Goal: Task Accomplishment & Management: Manage account settings

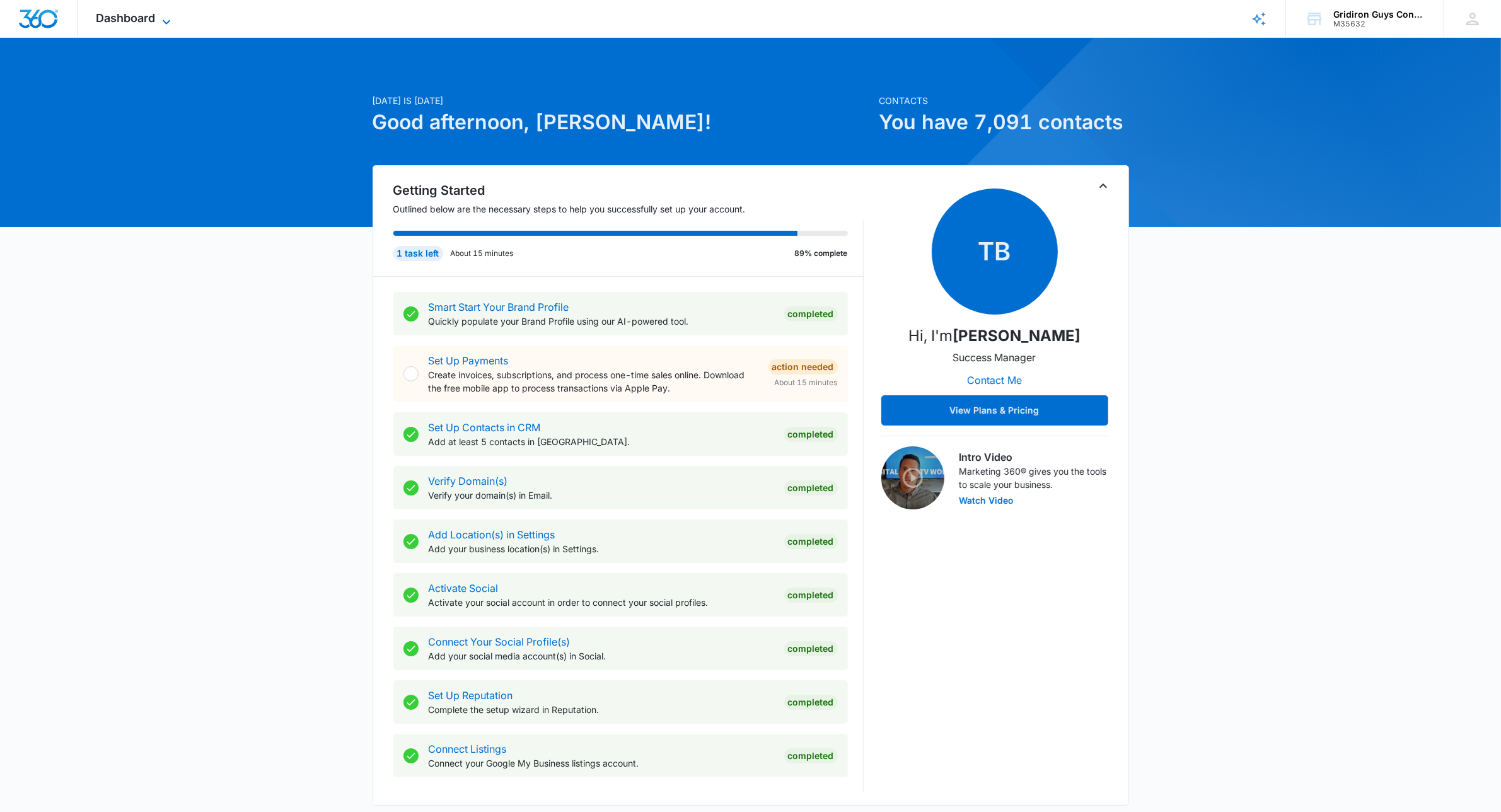
click at [166, 20] on icon at bounding box center [167, 22] width 15 height 15
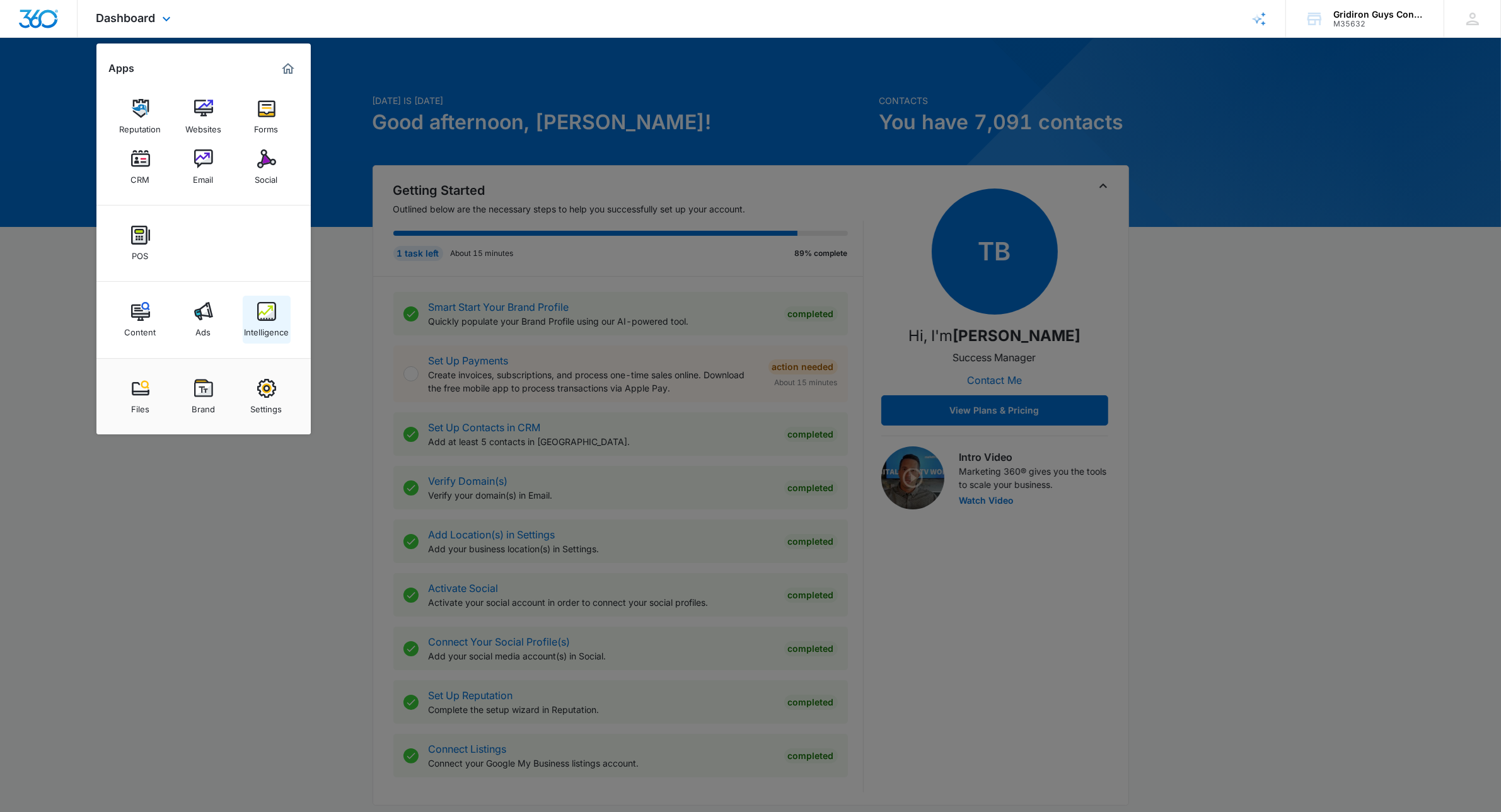
click at [272, 331] on div "Intelligence" at bounding box center [266, 328] width 45 height 16
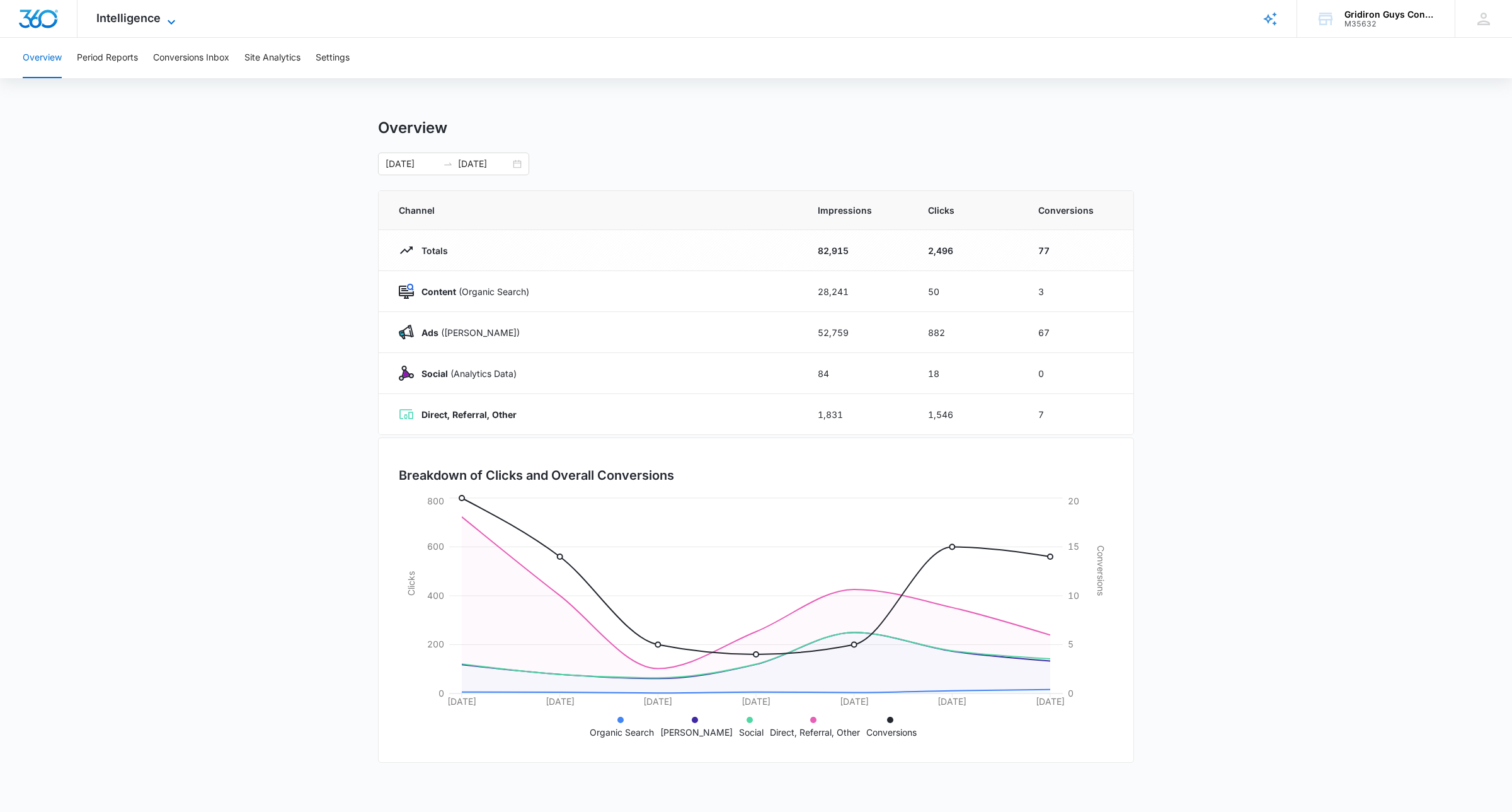
click at [155, 16] on span "Intelligence" at bounding box center [129, 18] width 64 height 13
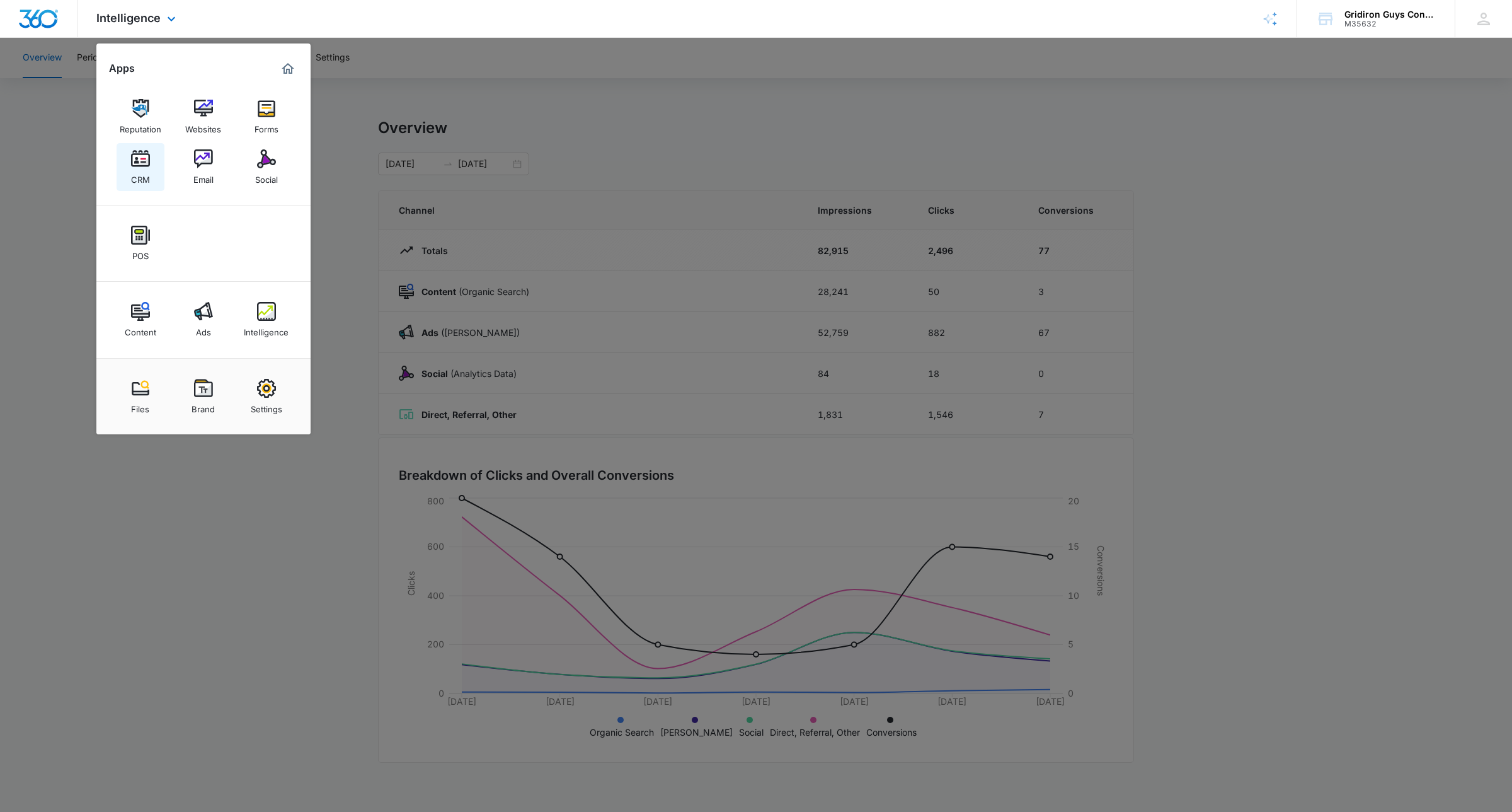
click at [143, 166] on img at bounding box center [140, 158] width 19 height 19
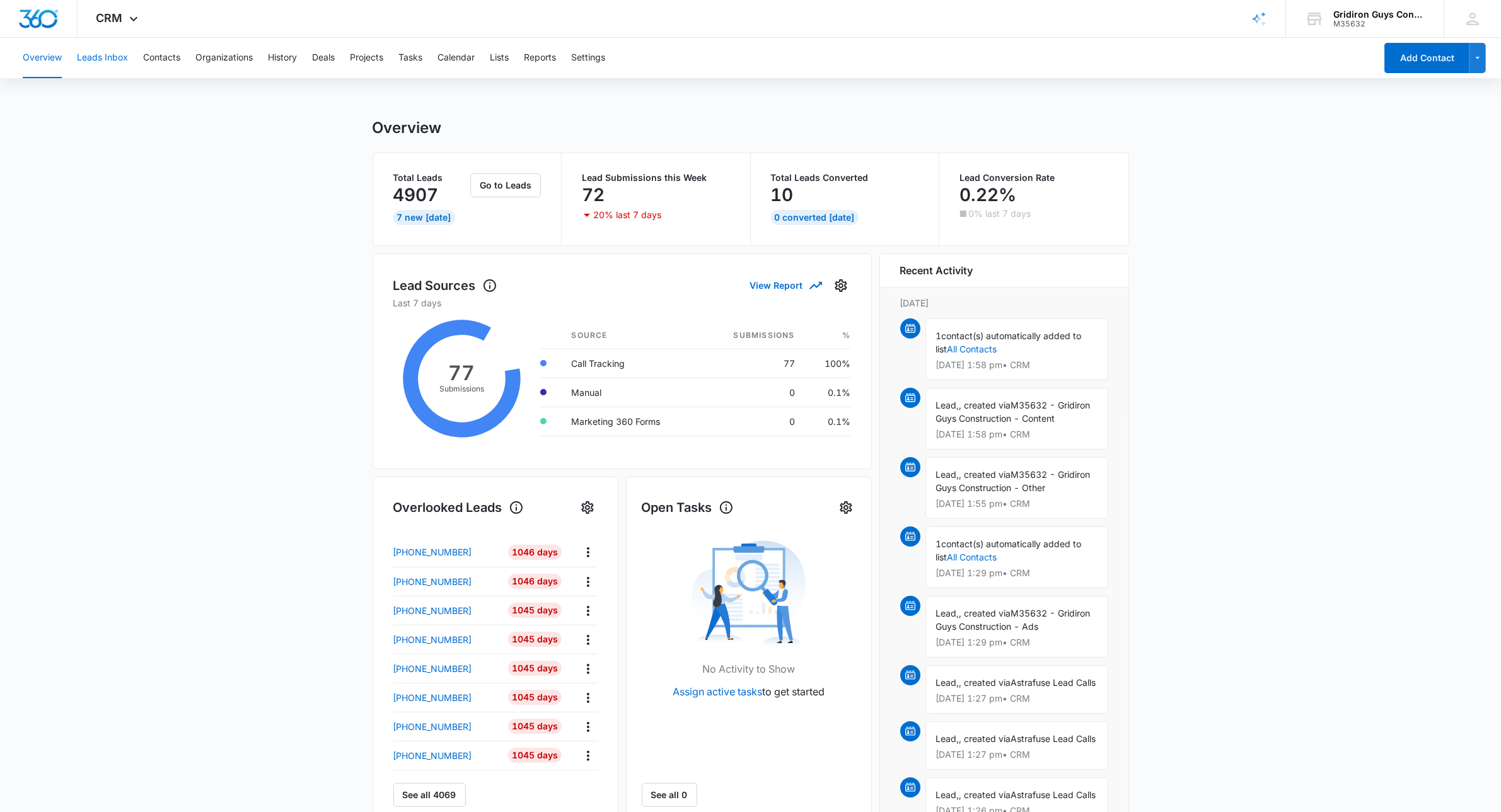
click at [104, 59] on button "Leads Inbox" at bounding box center [102, 58] width 51 height 41
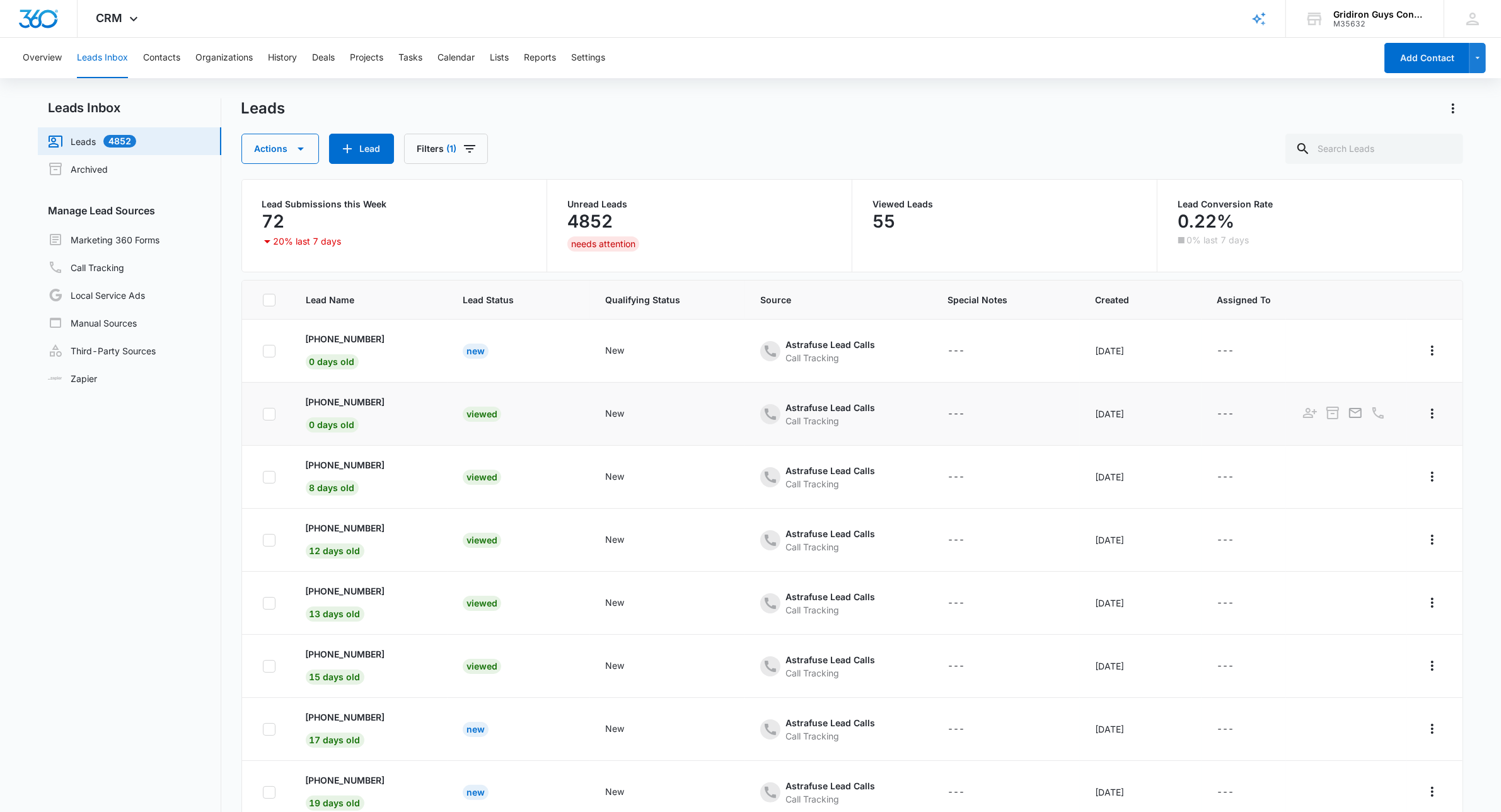
click at [483, 414] on div "Viewed" at bounding box center [482, 414] width 39 height 15
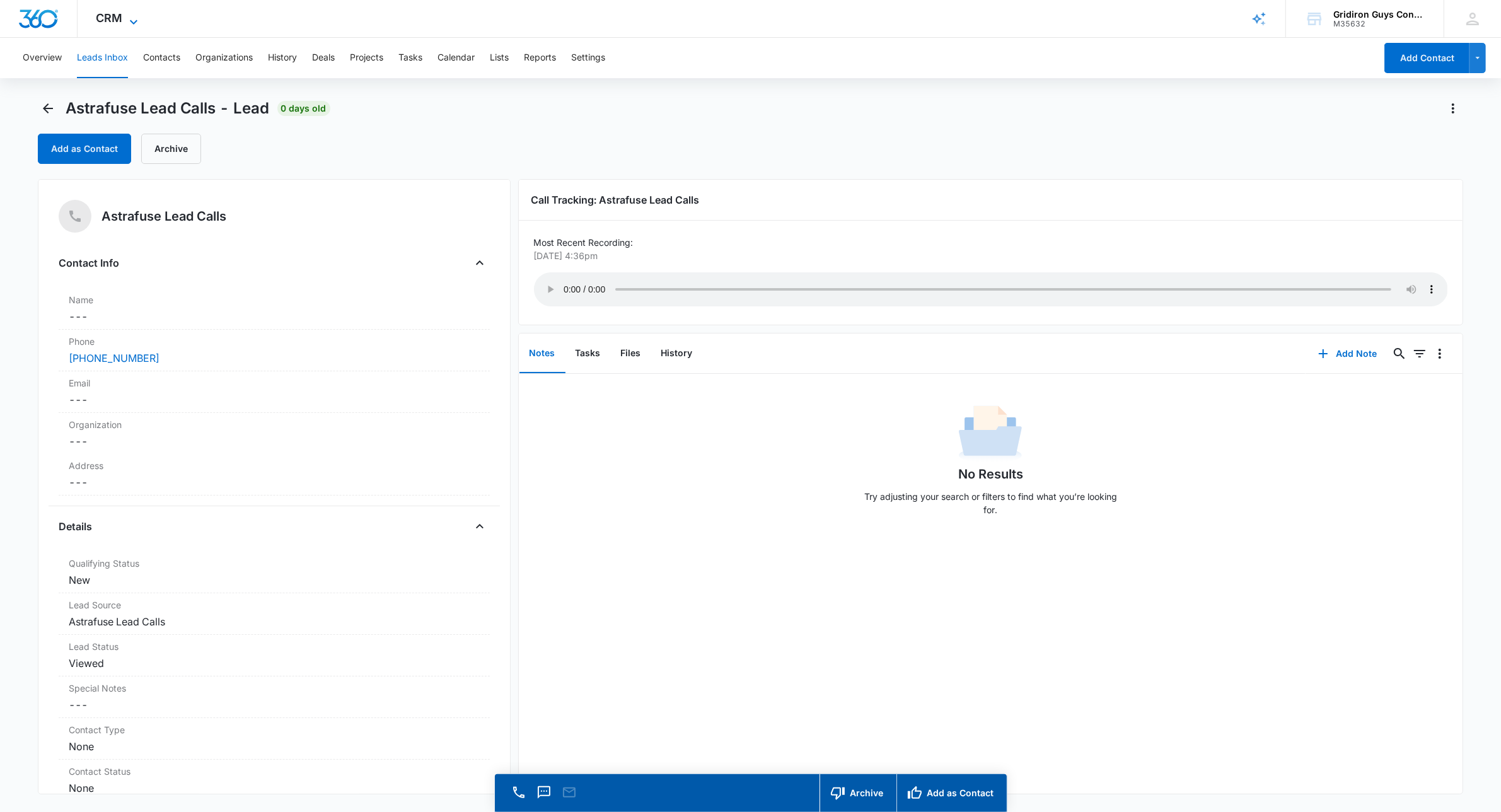
click at [132, 18] on icon at bounding box center [134, 22] width 15 height 15
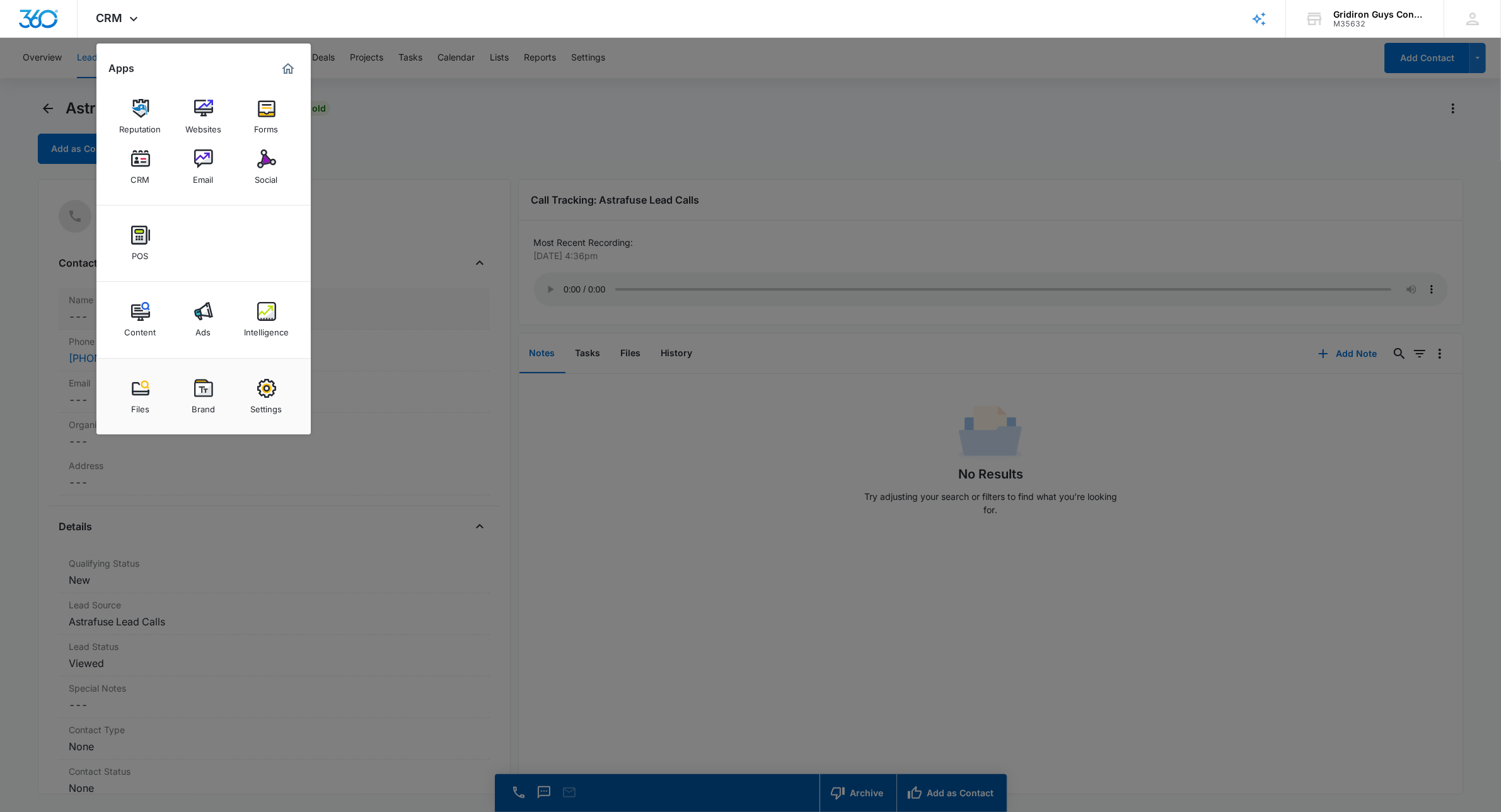
click at [263, 314] on img at bounding box center [266, 311] width 19 height 19
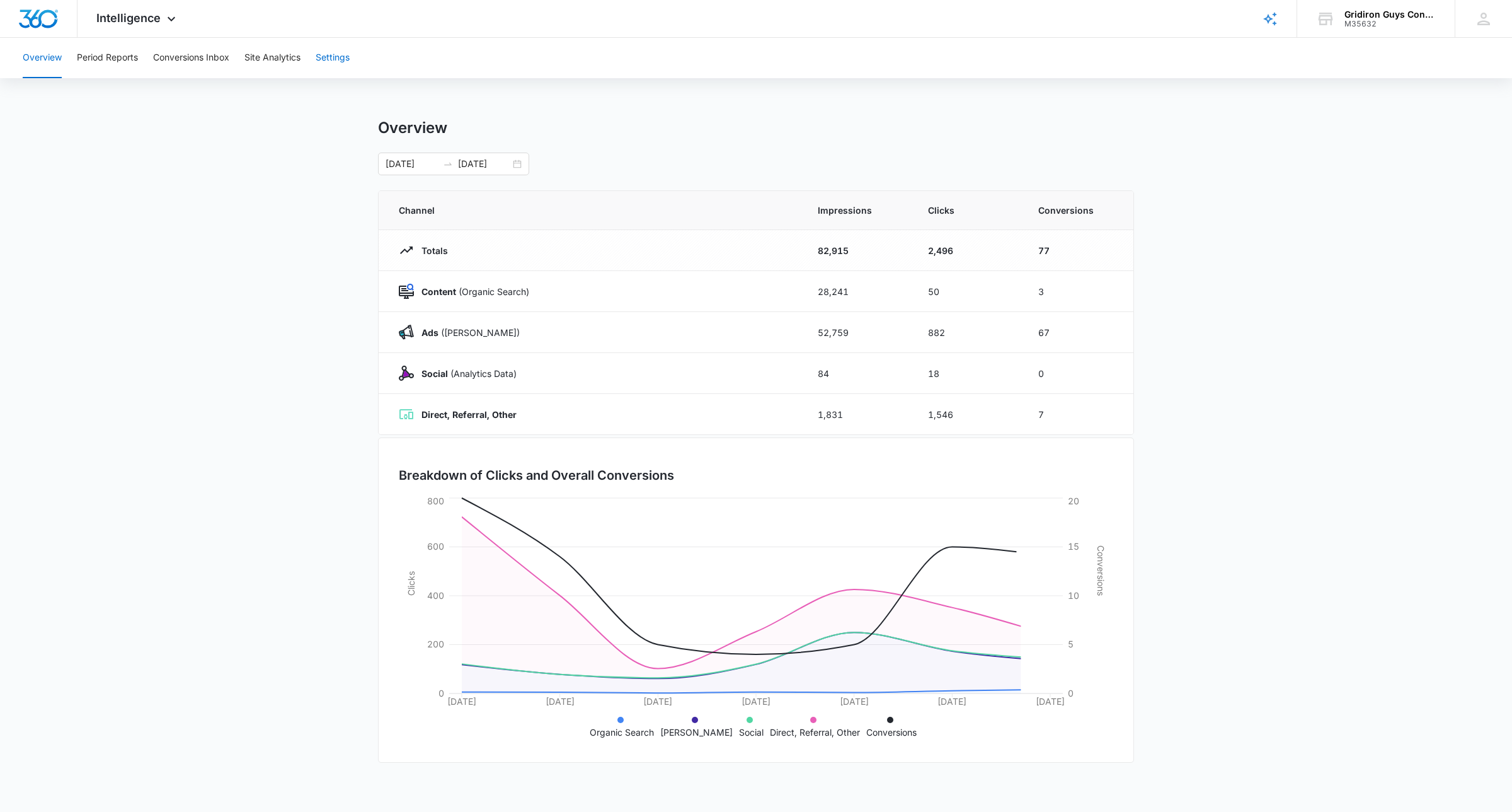
click at [334, 59] on button "Settings" at bounding box center [332, 58] width 34 height 41
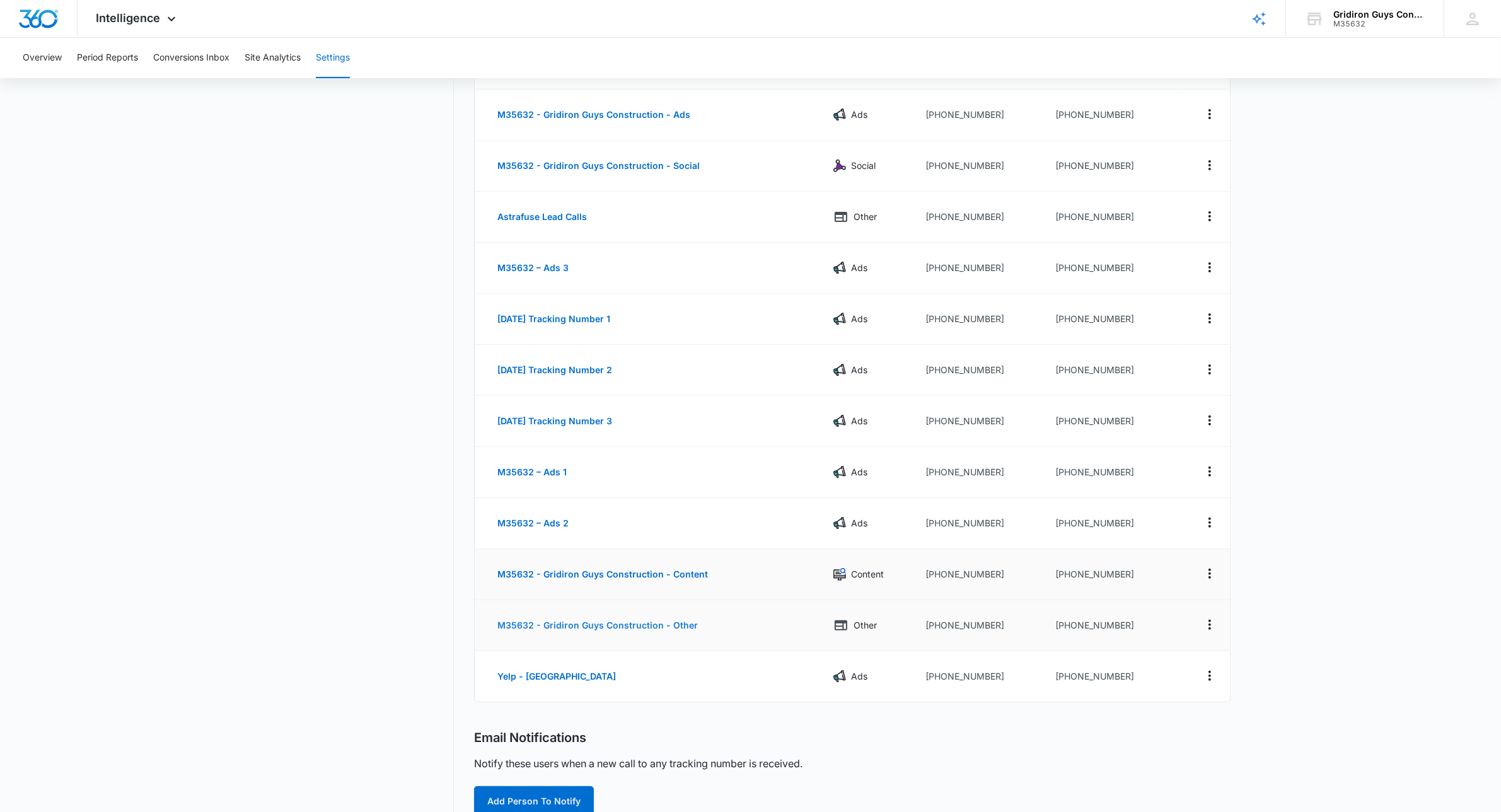
scroll to position [315, 0]
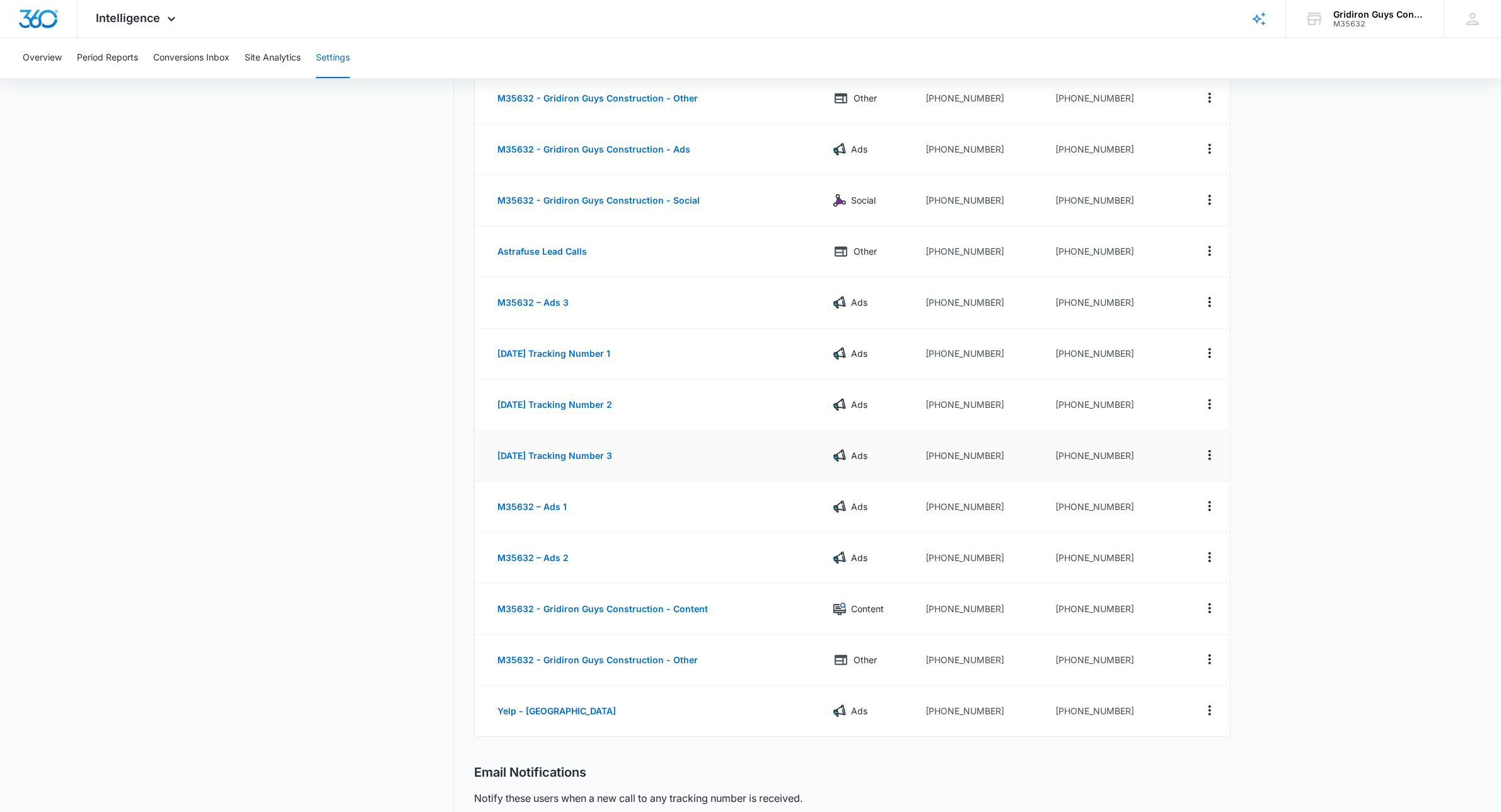
click at [715, 451] on td "[DATE] Tracking Number 3" at bounding box center [649, 456] width 349 height 51
click at [584, 458] on button "[DATE] Tracking Number 3" at bounding box center [554, 455] width 140 height 30
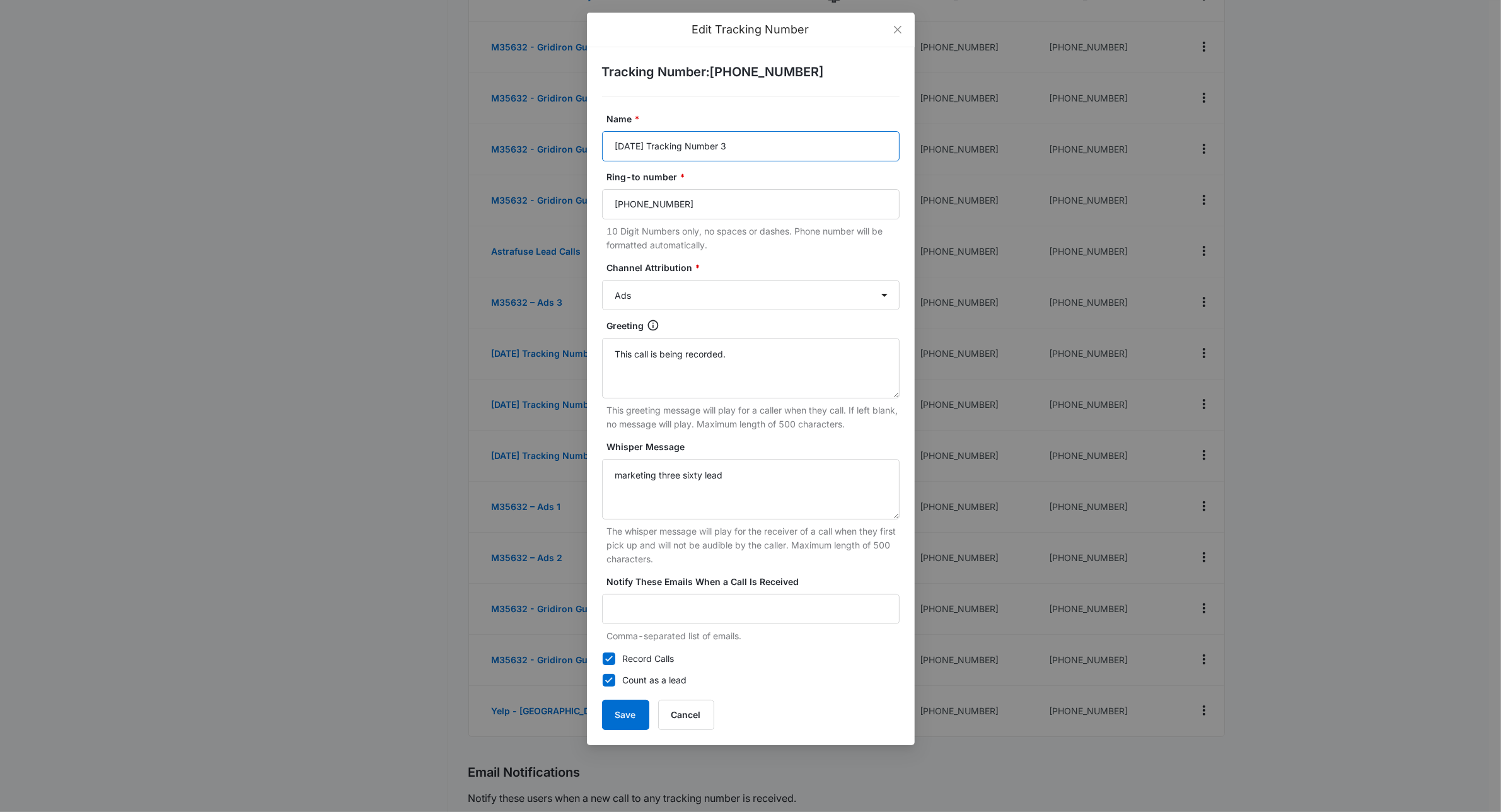
drag, startPoint x: 666, startPoint y: 146, endPoint x: 526, endPoint y: 146, distance: 140.0
click at [528, 148] on div "Edit Tracking Number Tracking Number : [PHONE_NUMBER] Name * [DATE] Tracking Nu…" at bounding box center [750, 406] width 1501 height 812
type input "A"
type input "Dope Marketing Phone Lead"
click at [706, 298] on select "Ads Local Service Ads Content Social Other" at bounding box center [750, 295] width 298 height 30
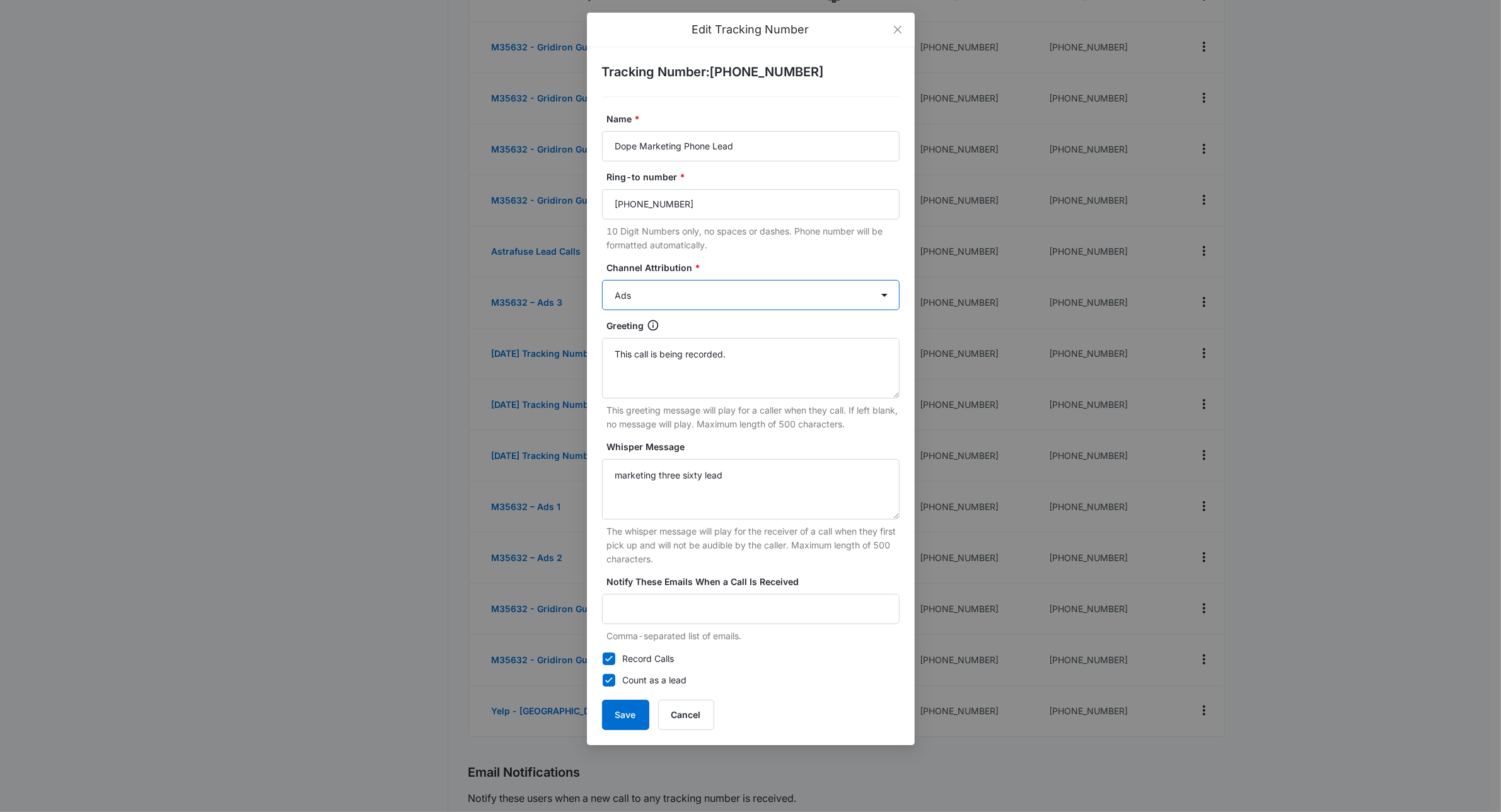
select select "OTHER"
click at [602, 280] on select "Ads Local Service Ads Content Social Other" at bounding box center [750, 295] width 298 height 30
drag, startPoint x: 747, startPoint y: 475, endPoint x: 567, endPoint y: 464, distance: 180.3
click at [567, 464] on div "Edit Tracking Number Tracking Number : [PHONE_NUMBER] Name * Dope Marketing Pho…" at bounding box center [750, 406] width 1501 height 812
type textarea "Dope Marketing Lead"
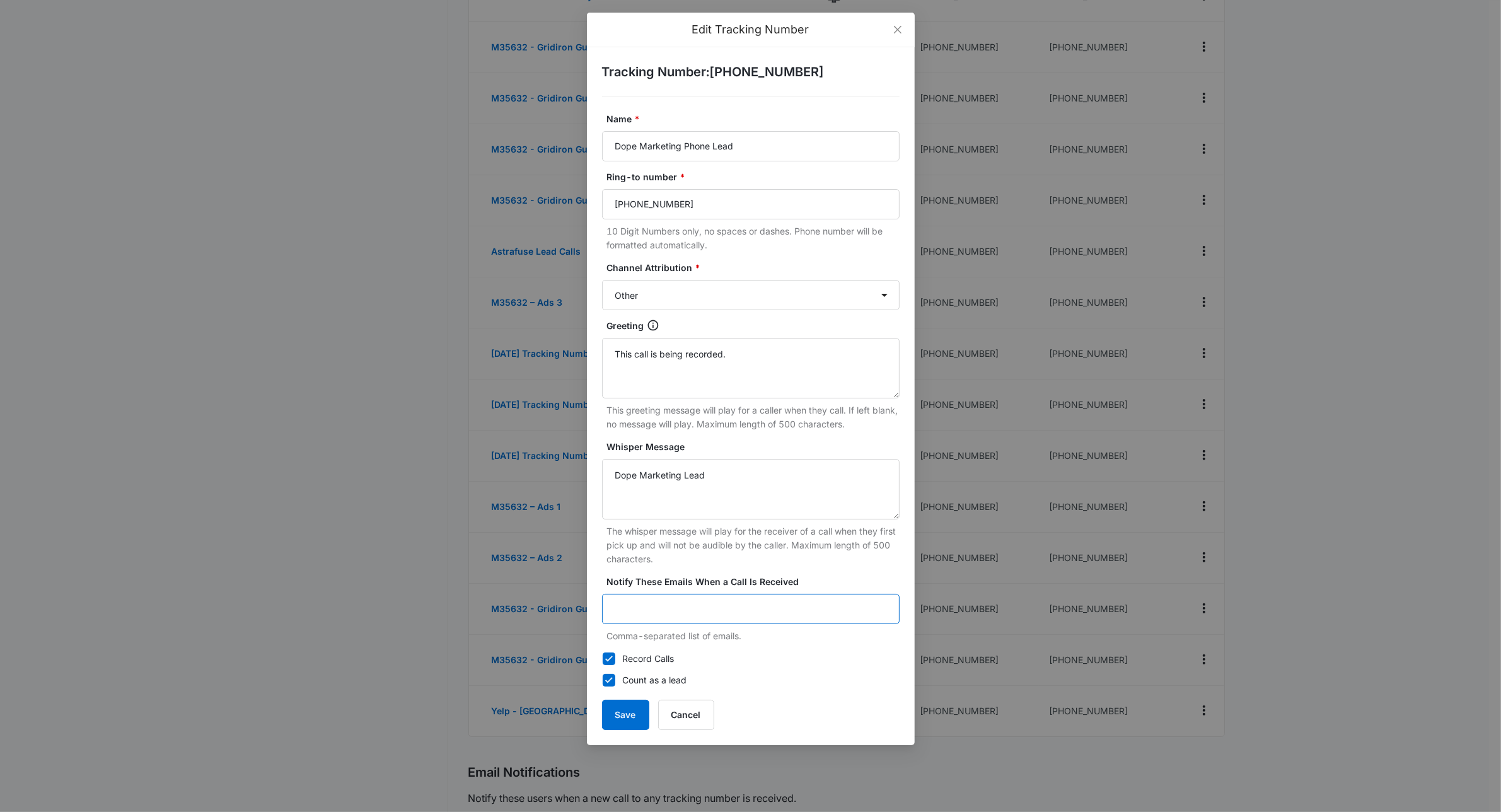
click at [667, 612] on input "Notify These Emails When a Call Is Received" at bounding box center [750, 608] width 298 height 30
type input "[PERSON_NAME][EMAIL_ADDRESS][DOMAIN_NAME]"
click at [610, 713] on button "Save" at bounding box center [626, 715] width 48 height 30
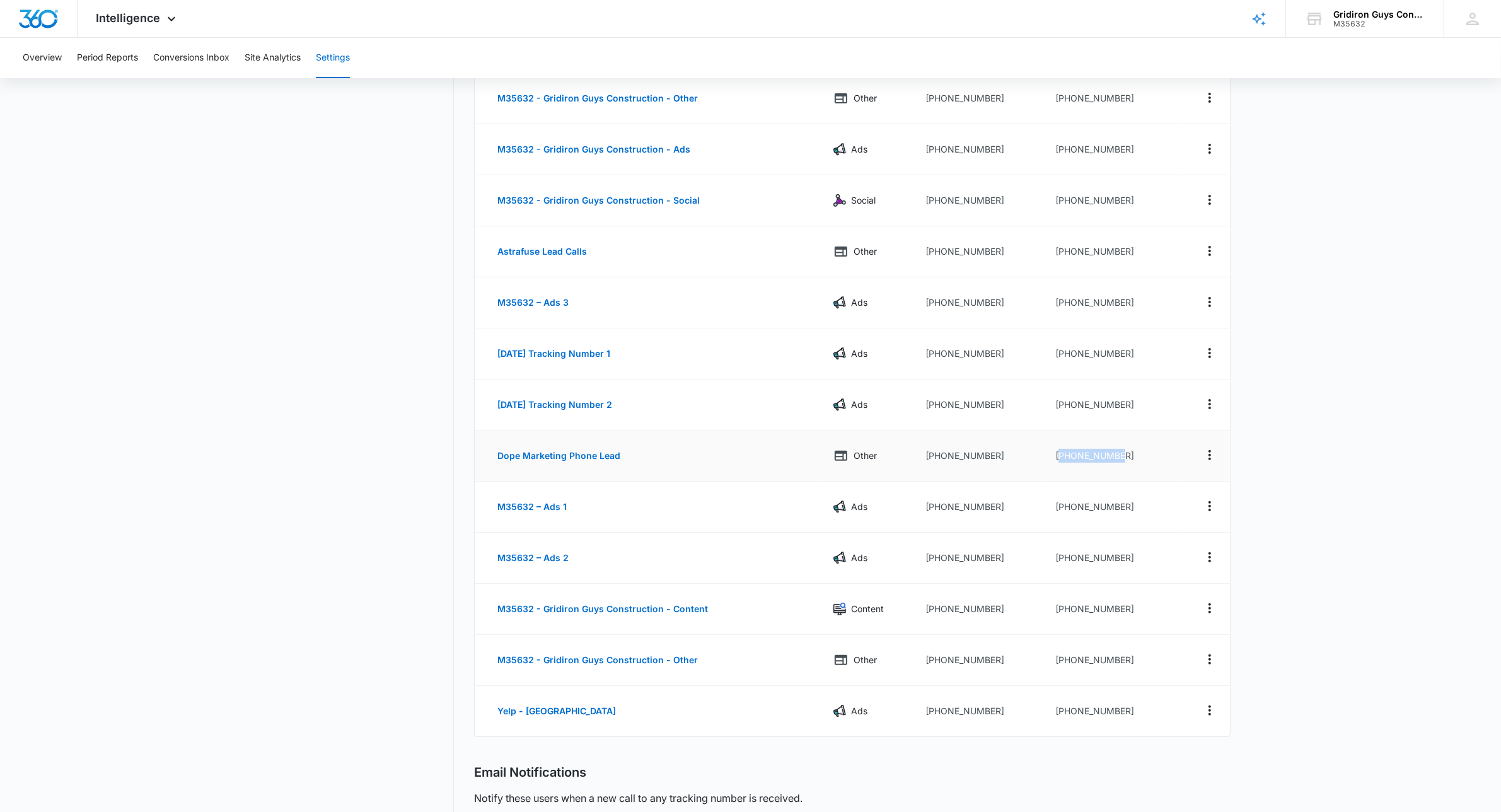
drag, startPoint x: 1136, startPoint y: 460, endPoint x: 1056, endPoint y: 459, distance: 80.0
click at [1056, 459] on td "[PHONE_NUMBER]" at bounding box center [1111, 456] width 132 height 51
click at [1073, 457] on td "[PHONE_NUMBER]" at bounding box center [1111, 456] width 132 height 51
drag, startPoint x: 1063, startPoint y: 458, endPoint x: 1119, endPoint y: 457, distance: 56.0
click at [1119, 457] on td "[PHONE_NUMBER]" at bounding box center [1111, 456] width 132 height 51
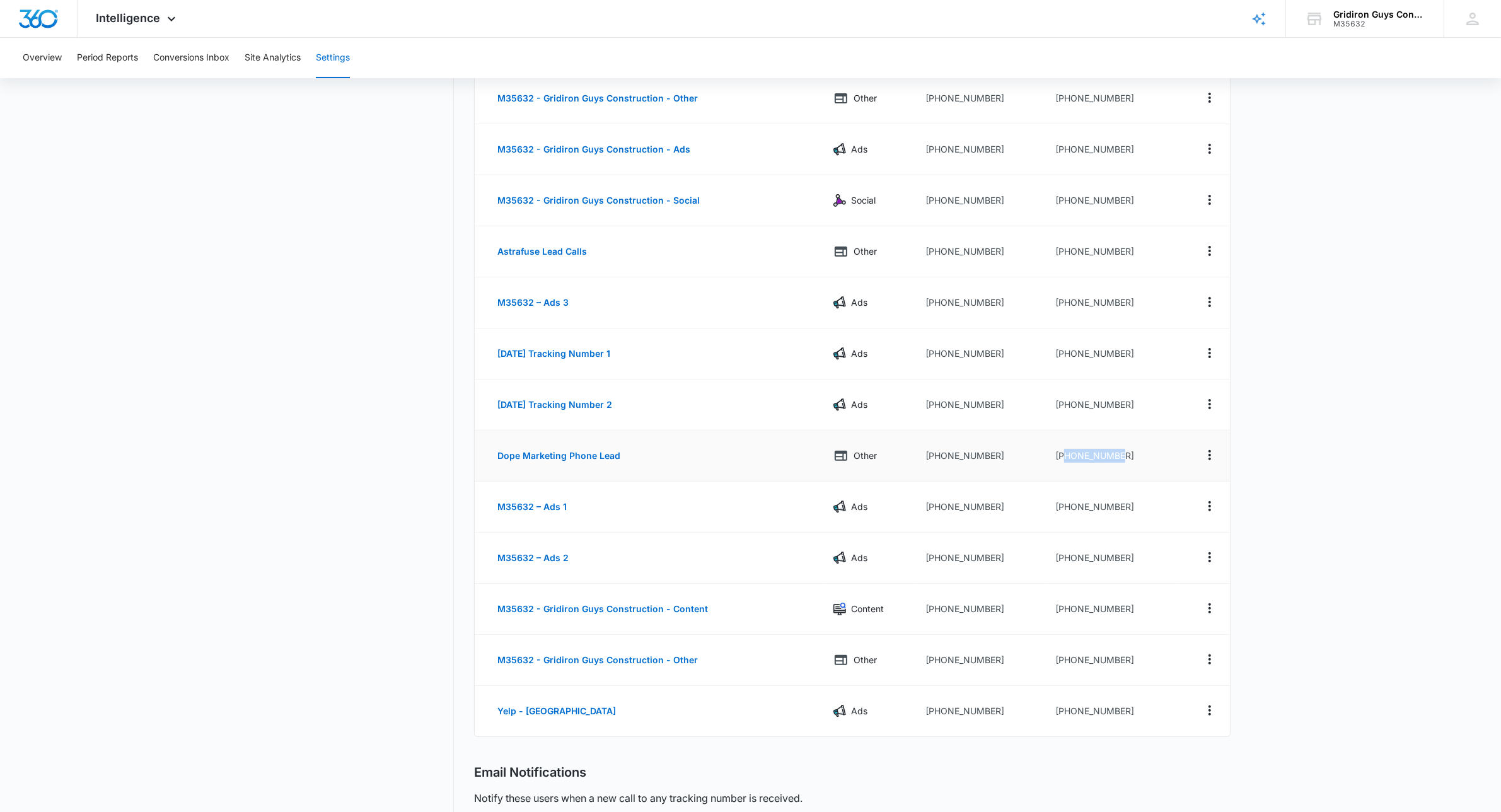
copy td "3303336801"
